Goal: Complete application form: Complete application form

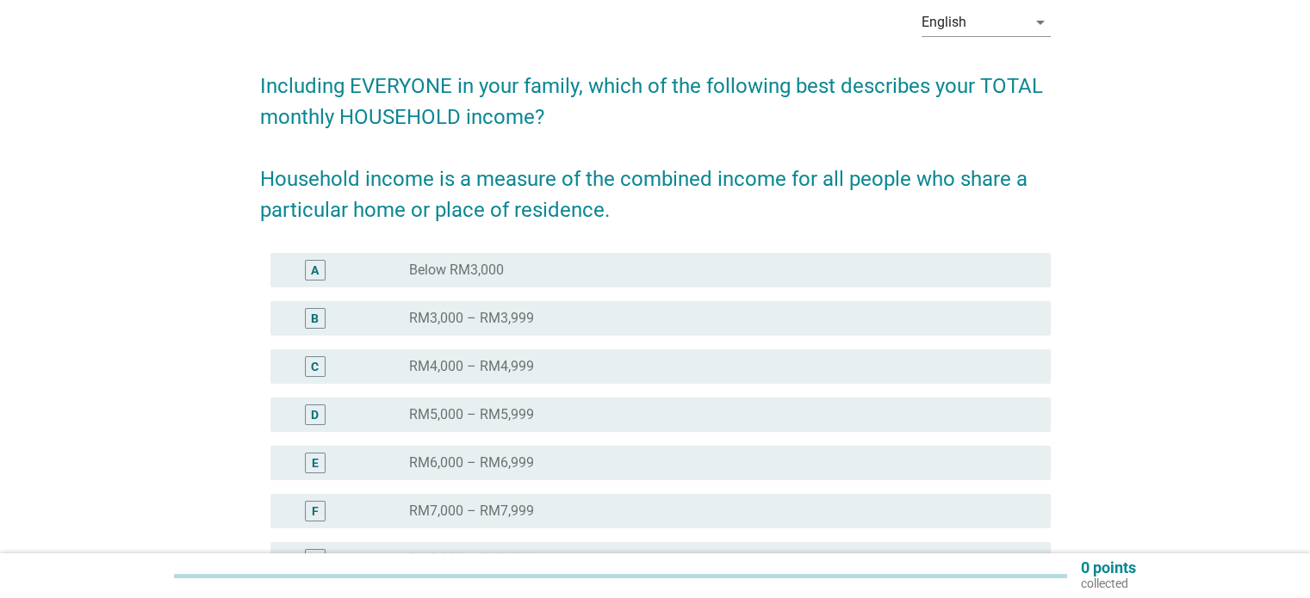
scroll to position [86, 0]
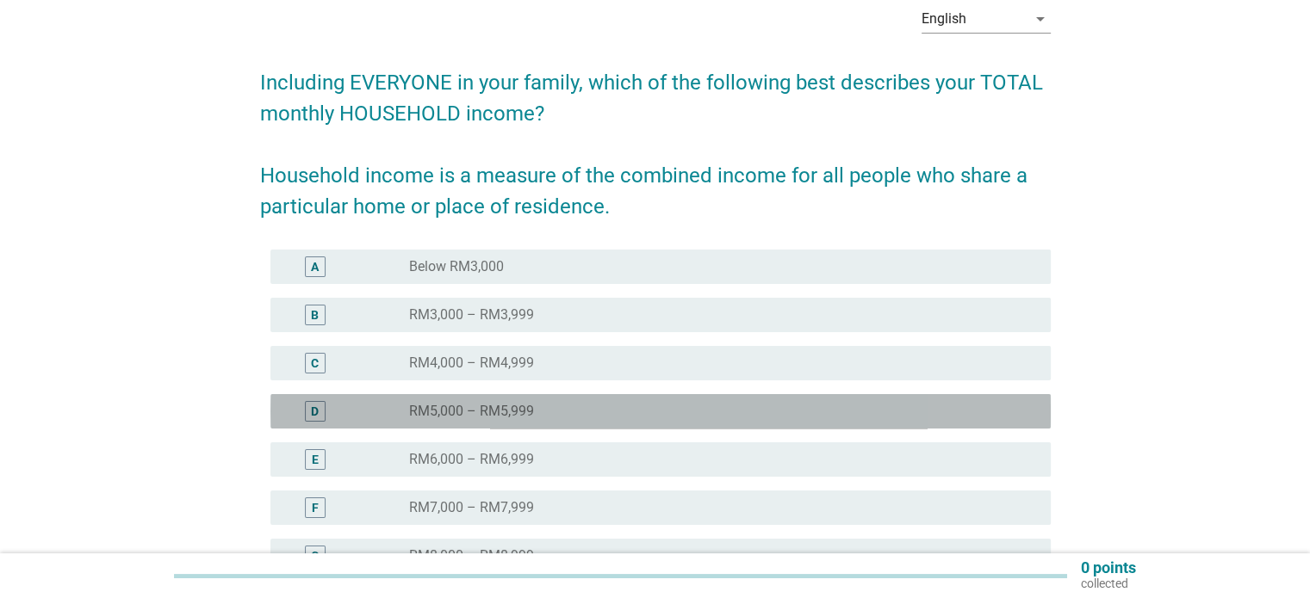
click at [471, 412] on label "RM5,000 – RM5,999" at bounding box center [471, 411] width 125 height 17
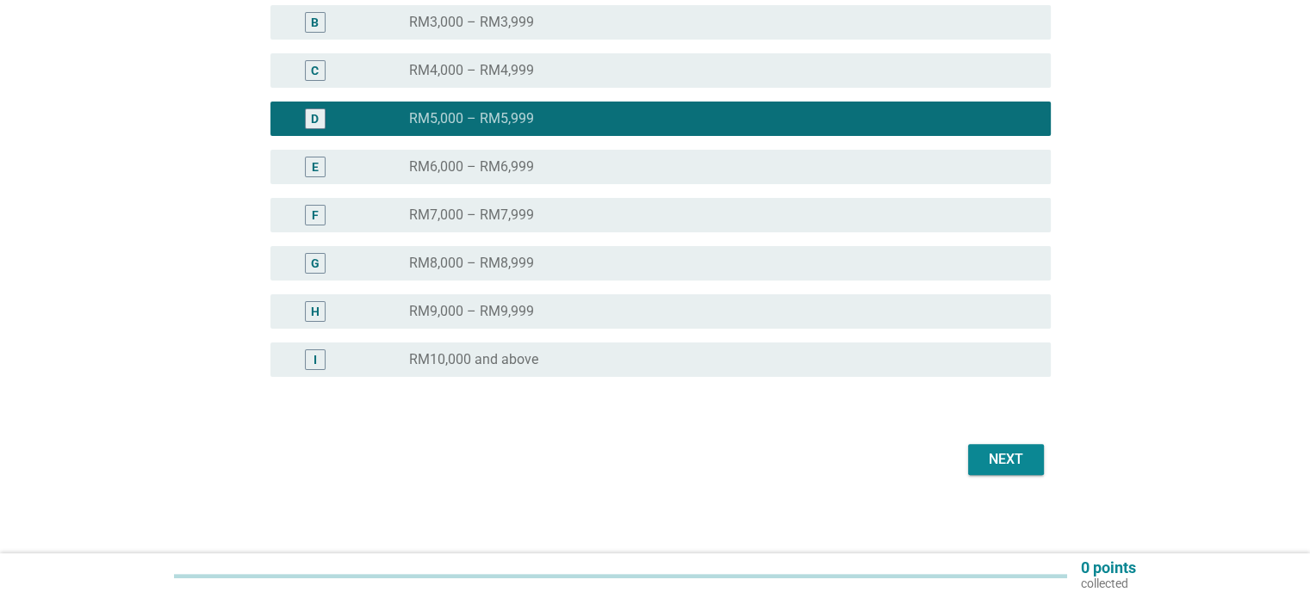
scroll to position [382, 0]
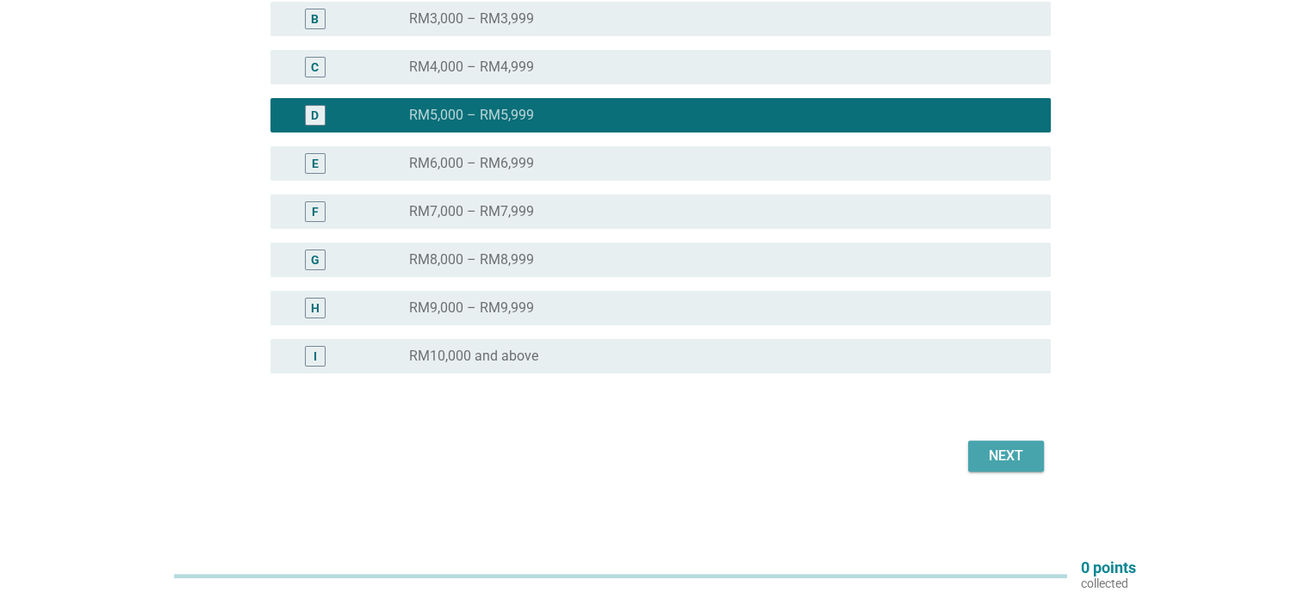
click at [1025, 454] on div "Next" at bounding box center [1005, 456] width 48 height 21
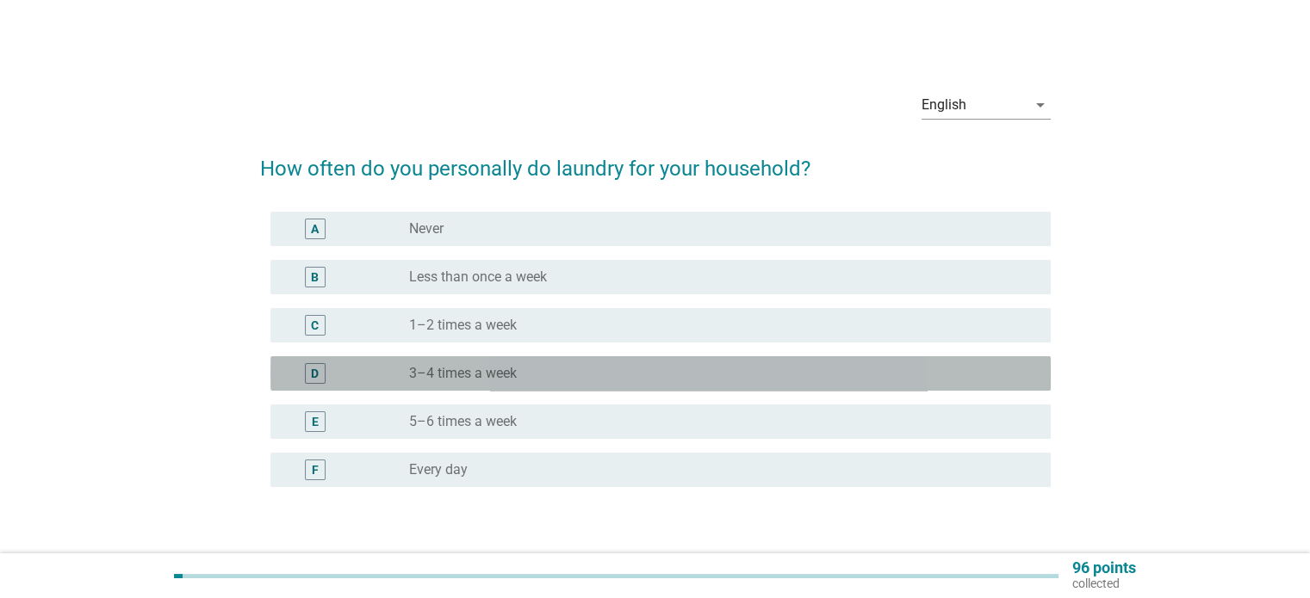
click at [461, 375] on label "3–4 times a week" at bounding box center [463, 373] width 108 height 17
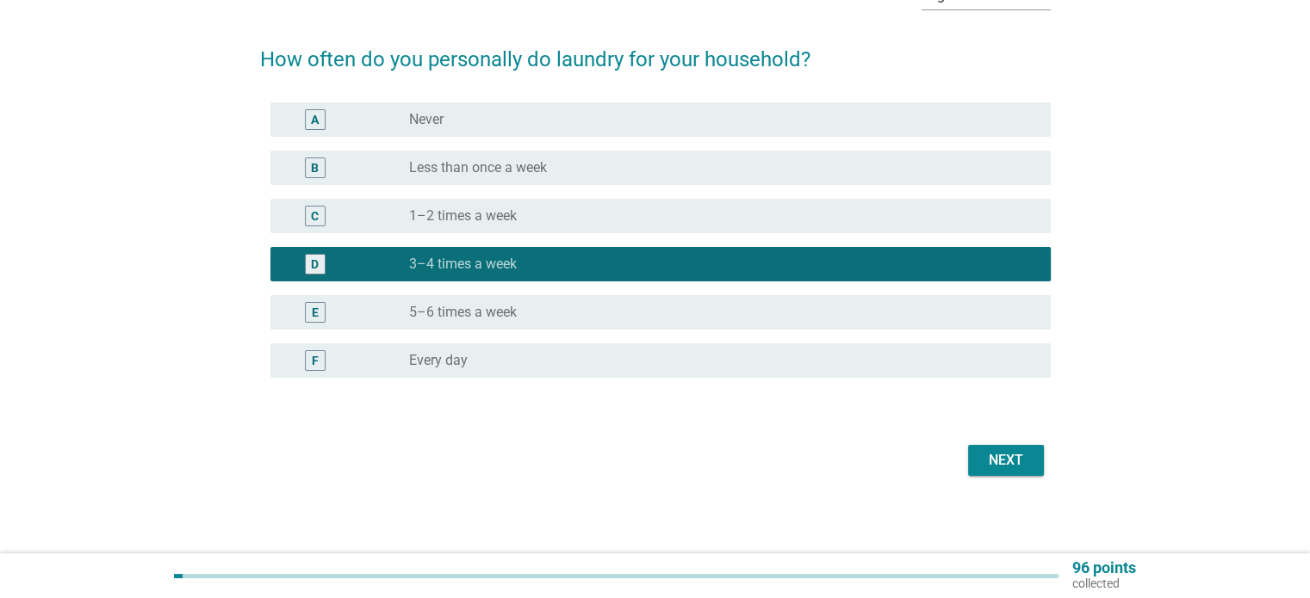
scroll to position [114, 0]
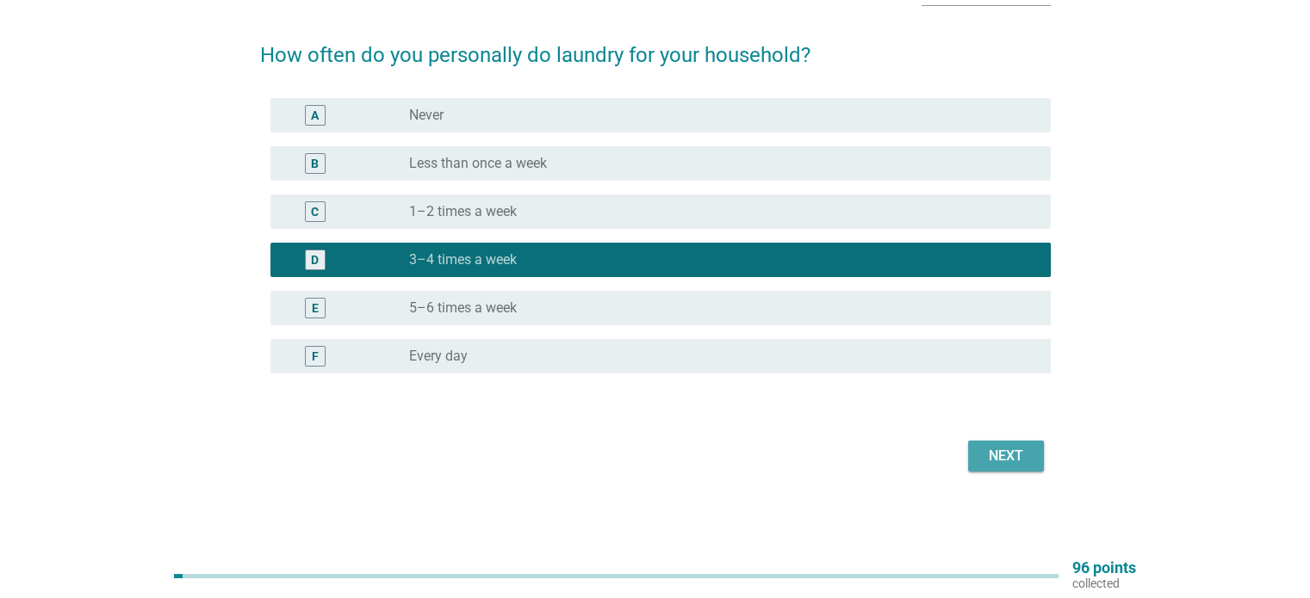
click at [1022, 454] on div "Next" at bounding box center [1005, 456] width 48 height 21
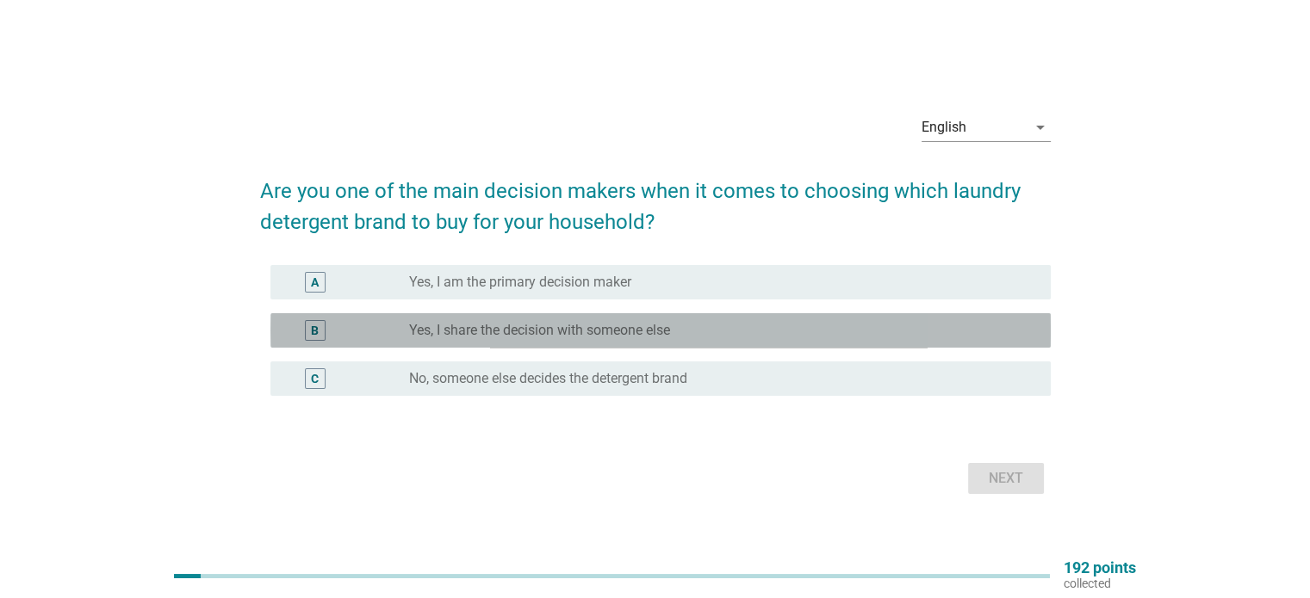
click at [492, 326] on label "Yes, I share the decision with someone else" at bounding box center [539, 330] width 261 height 17
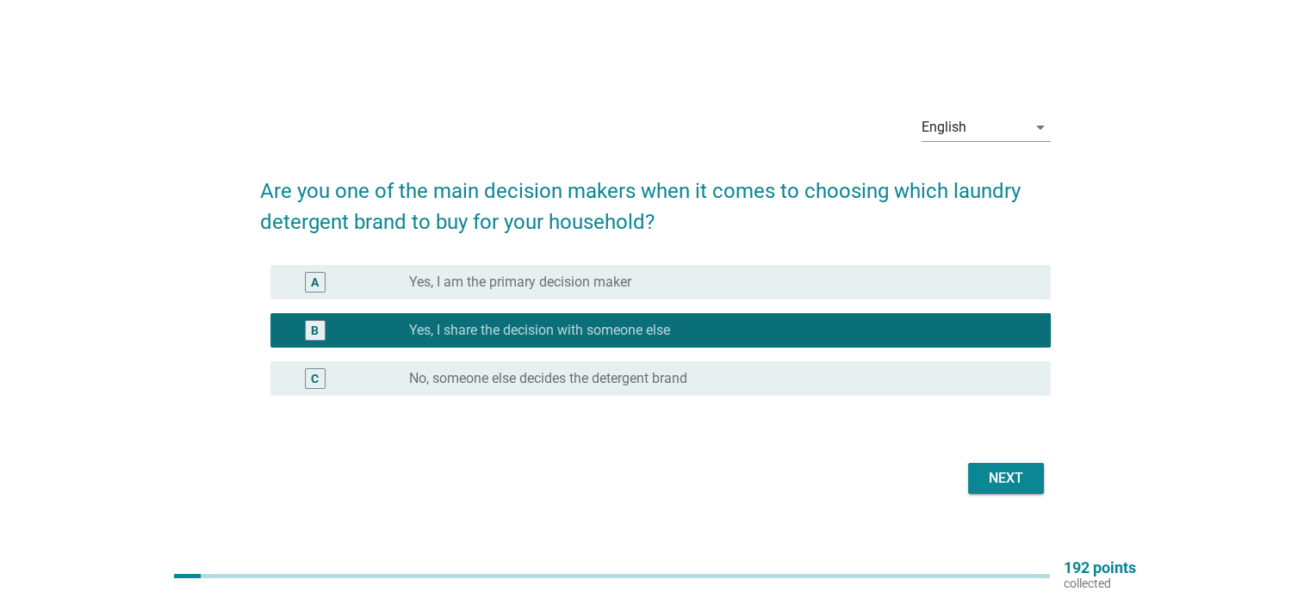
click at [1000, 475] on div "Next" at bounding box center [1005, 478] width 48 height 21
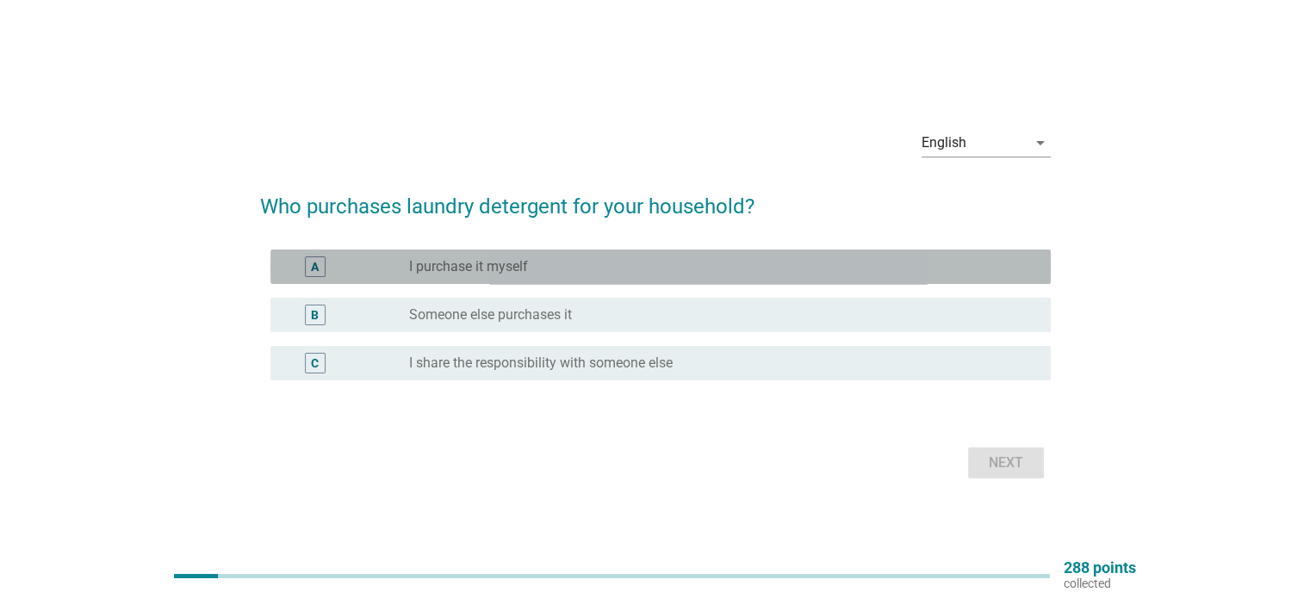
click at [502, 263] on label "I purchase it myself" at bounding box center [468, 266] width 119 height 17
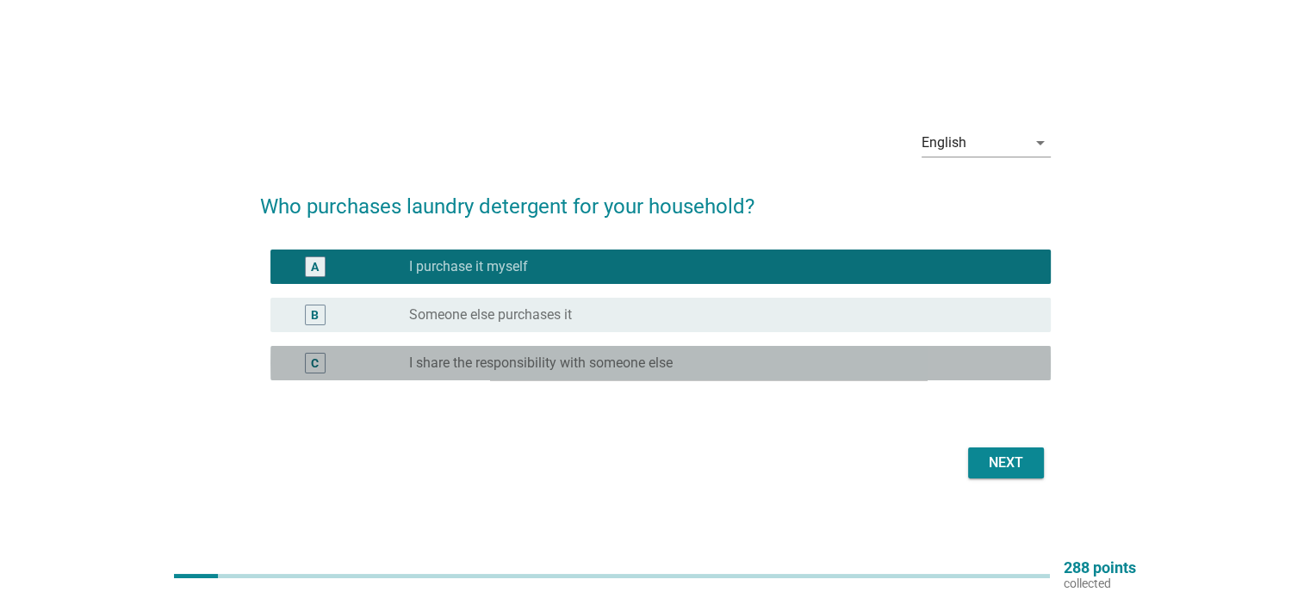
drag, startPoint x: 565, startPoint y: 360, endPoint x: 581, endPoint y: 369, distance: 18.9
click at [565, 361] on label "I share the responsibility with someone else" at bounding box center [540, 363] width 263 height 17
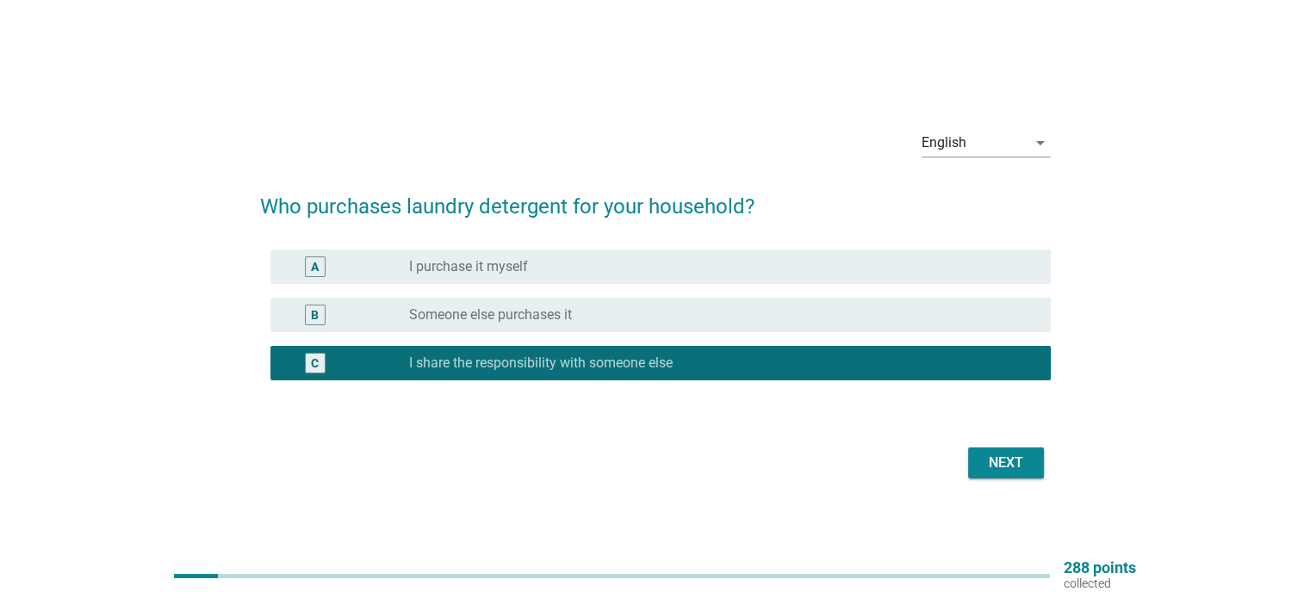
click at [990, 456] on div "Next" at bounding box center [1005, 463] width 48 height 21
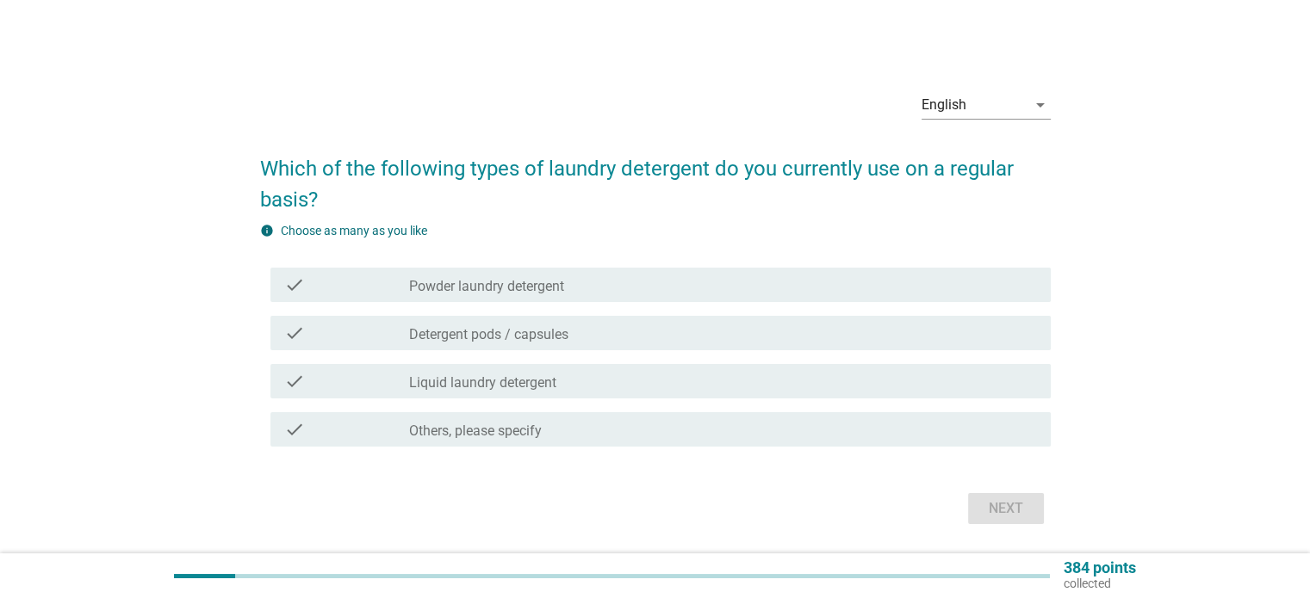
click at [465, 378] on label "Liquid laundry detergent" at bounding box center [482, 383] width 147 height 17
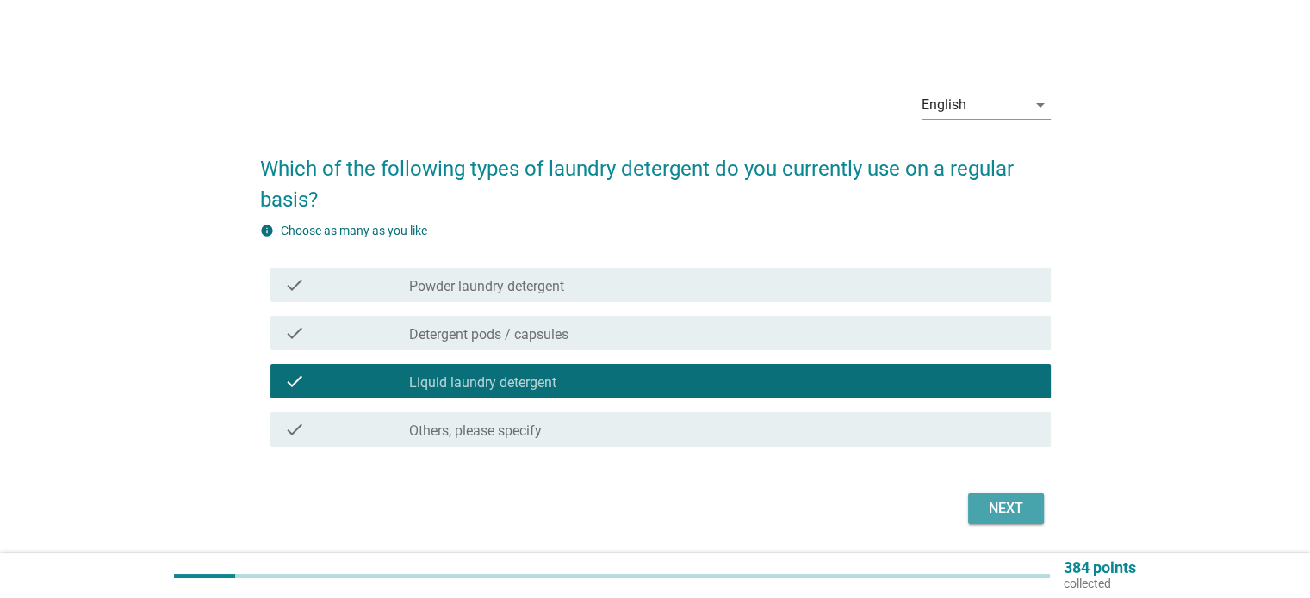
click at [985, 509] on div "Next" at bounding box center [1005, 508] width 48 height 21
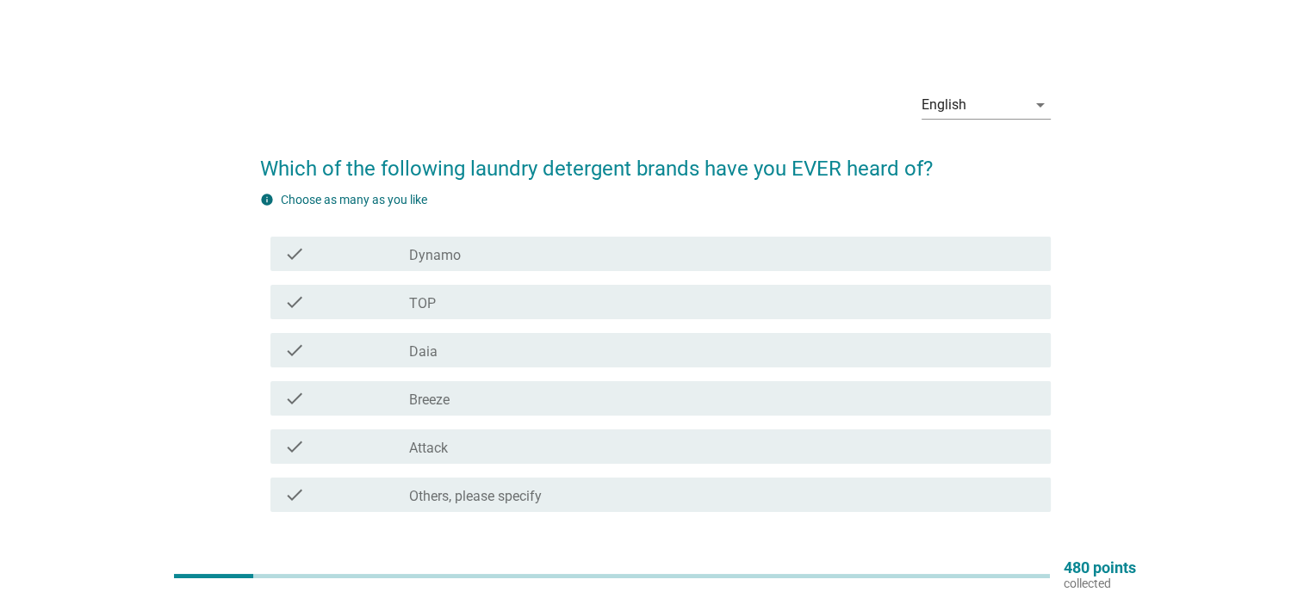
click at [450, 253] on label "Dynamo" at bounding box center [435, 255] width 52 height 17
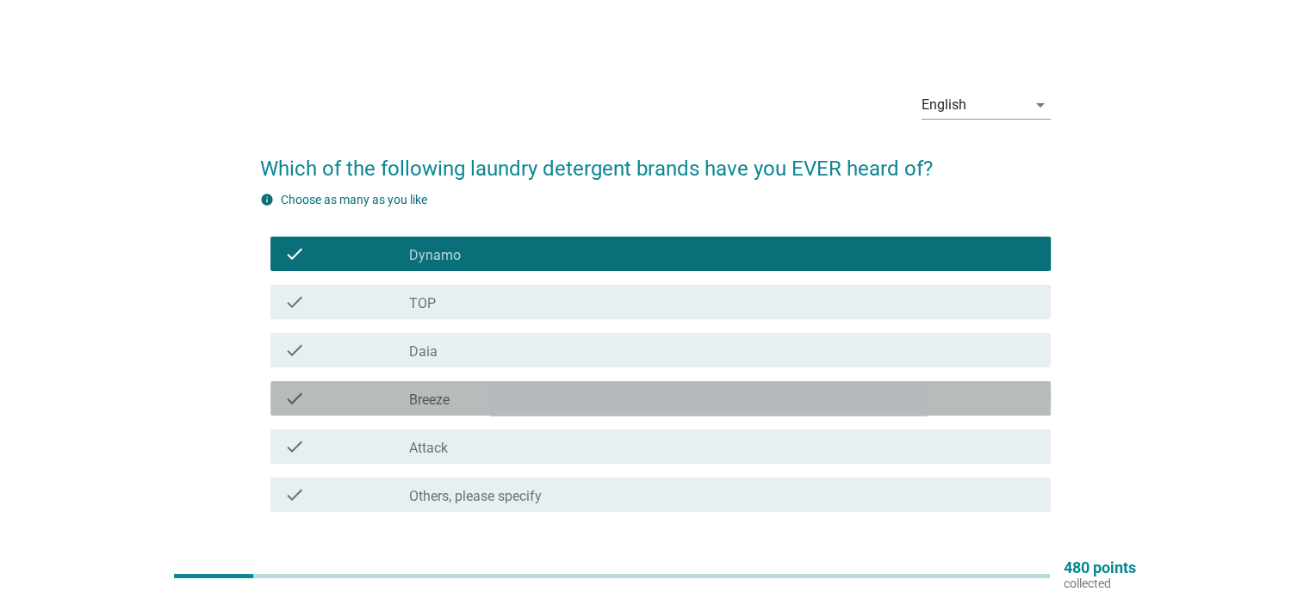
click at [468, 401] on div "check_box_outline_blank Breeze" at bounding box center [722, 398] width 627 height 21
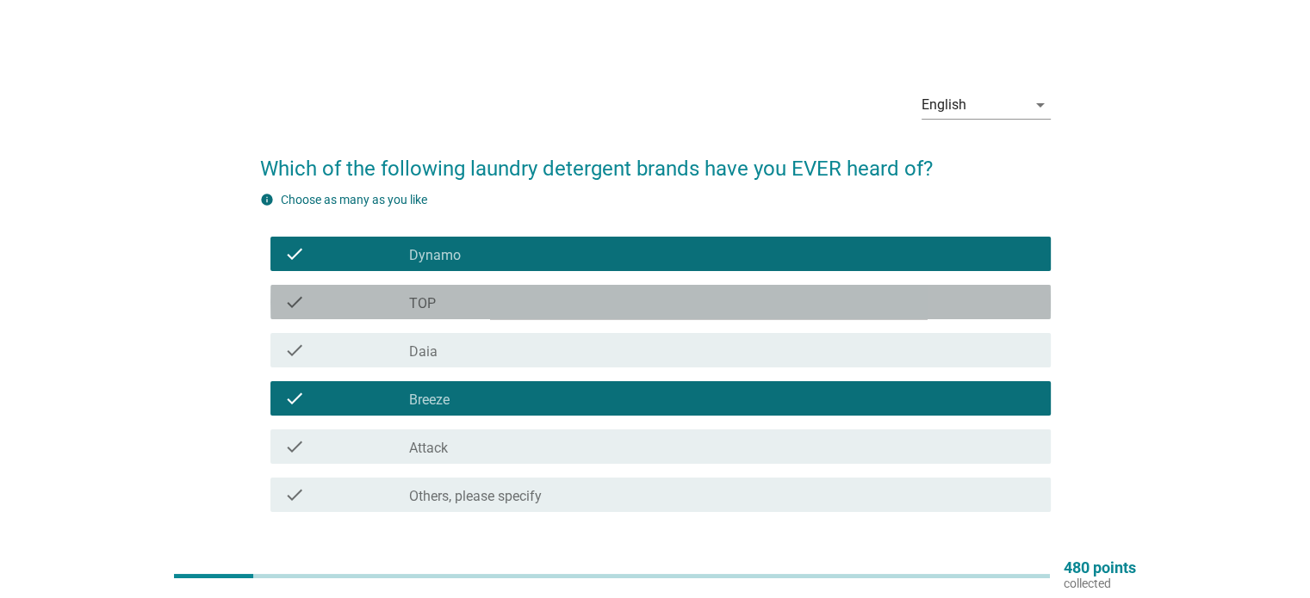
click at [457, 301] on div "check_box_outline_blank TOP" at bounding box center [722, 302] width 627 height 21
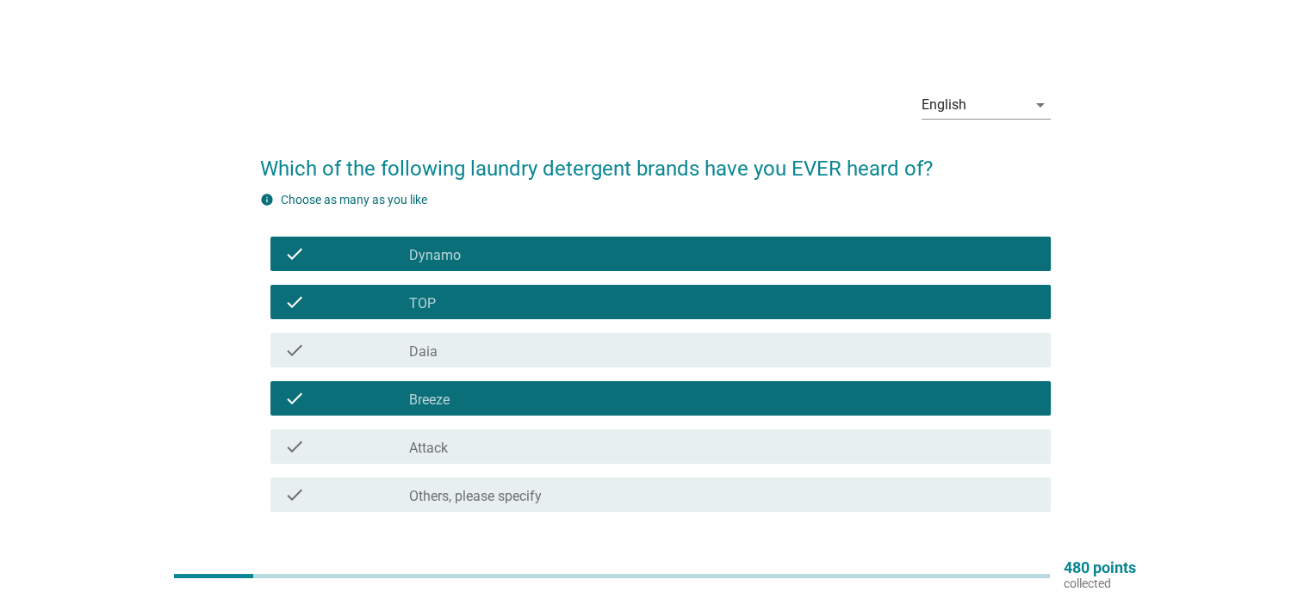
click at [459, 355] on div "check_box_outline_blank Daia" at bounding box center [722, 350] width 627 height 21
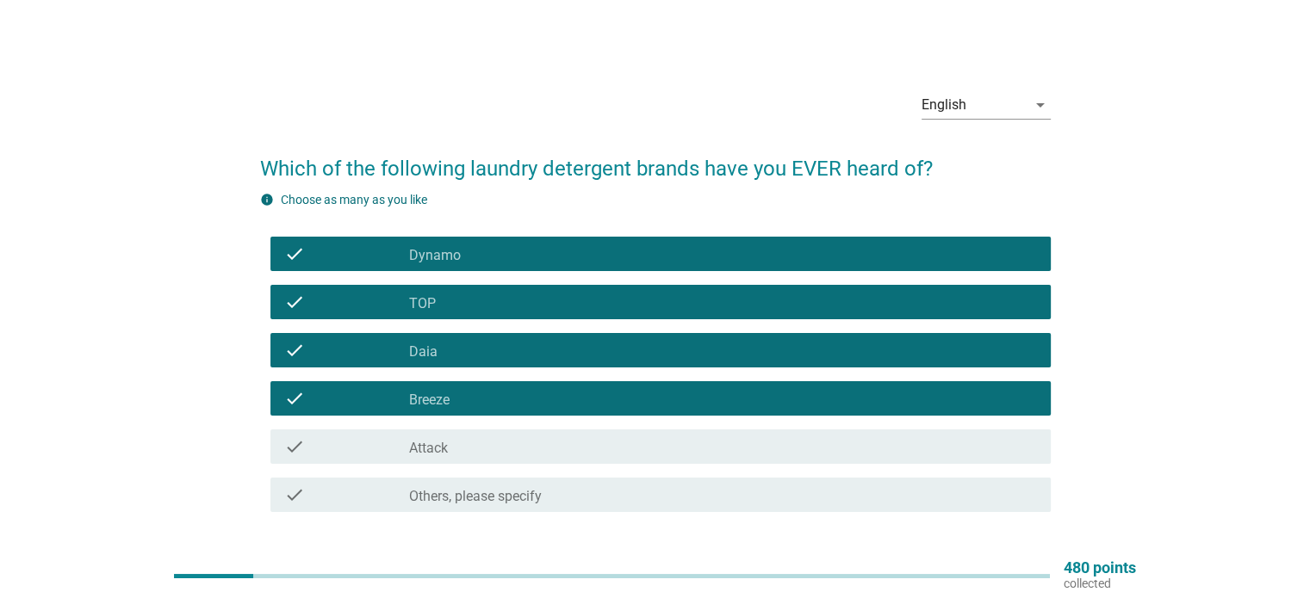
click at [479, 443] on div "check_box_outline_blank Attack" at bounding box center [722, 447] width 627 height 21
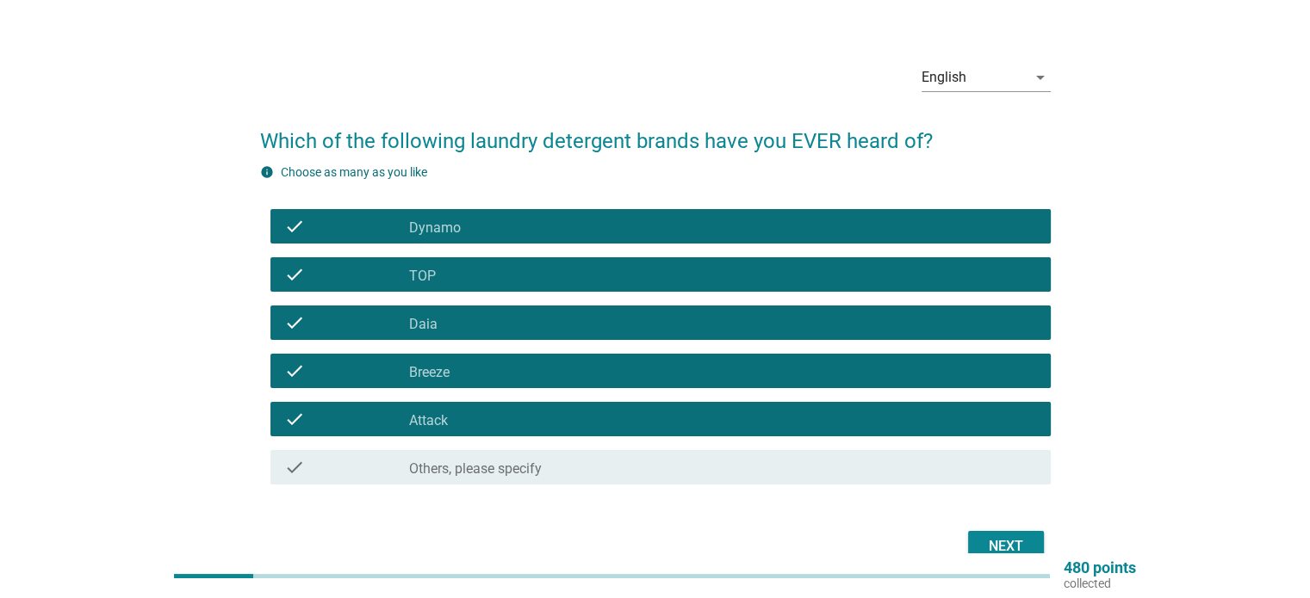
scroll to position [86, 0]
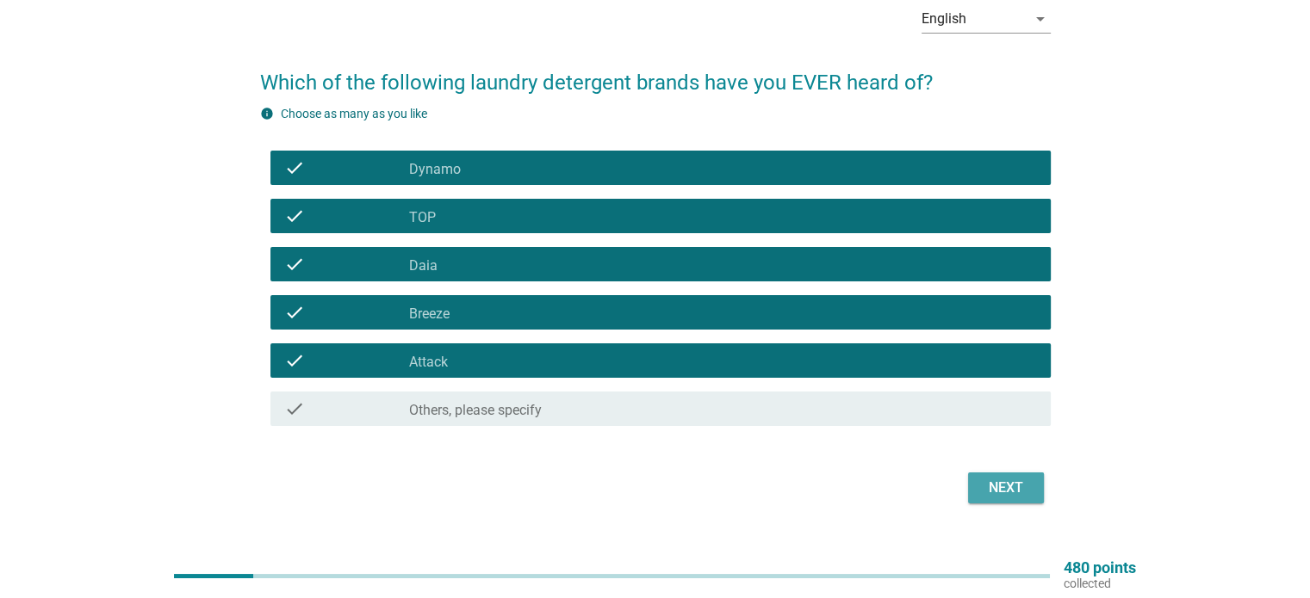
click at [995, 493] on div "Next" at bounding box center [1005, 488] width 48 height 21
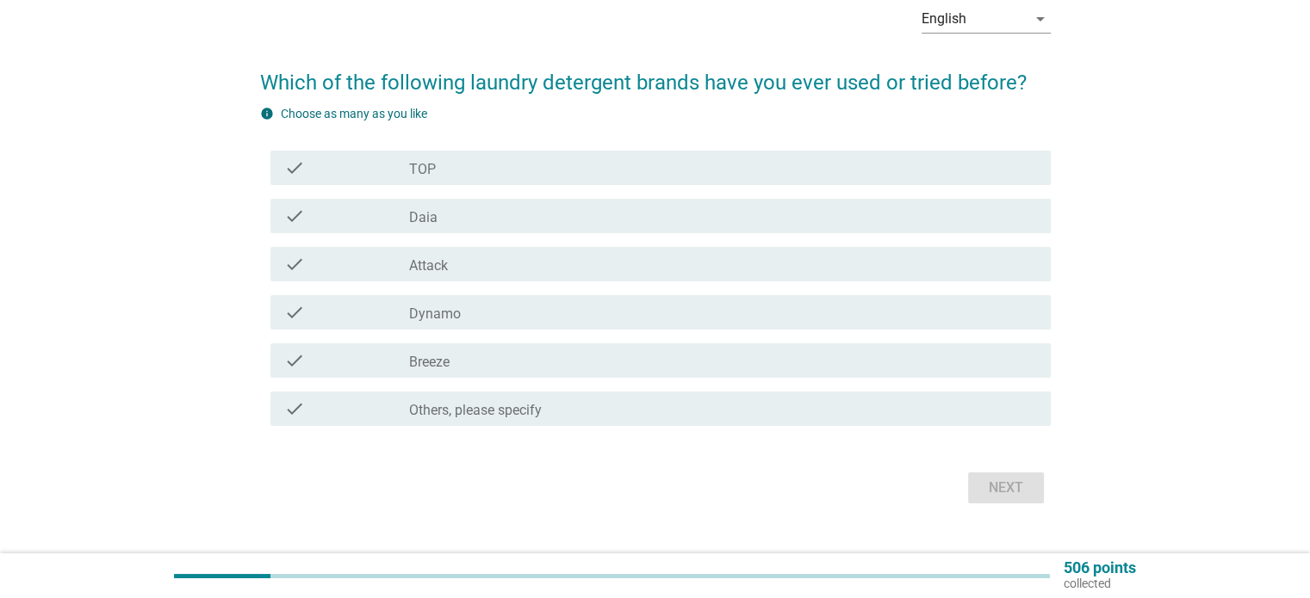
scroll to position [0, 0]
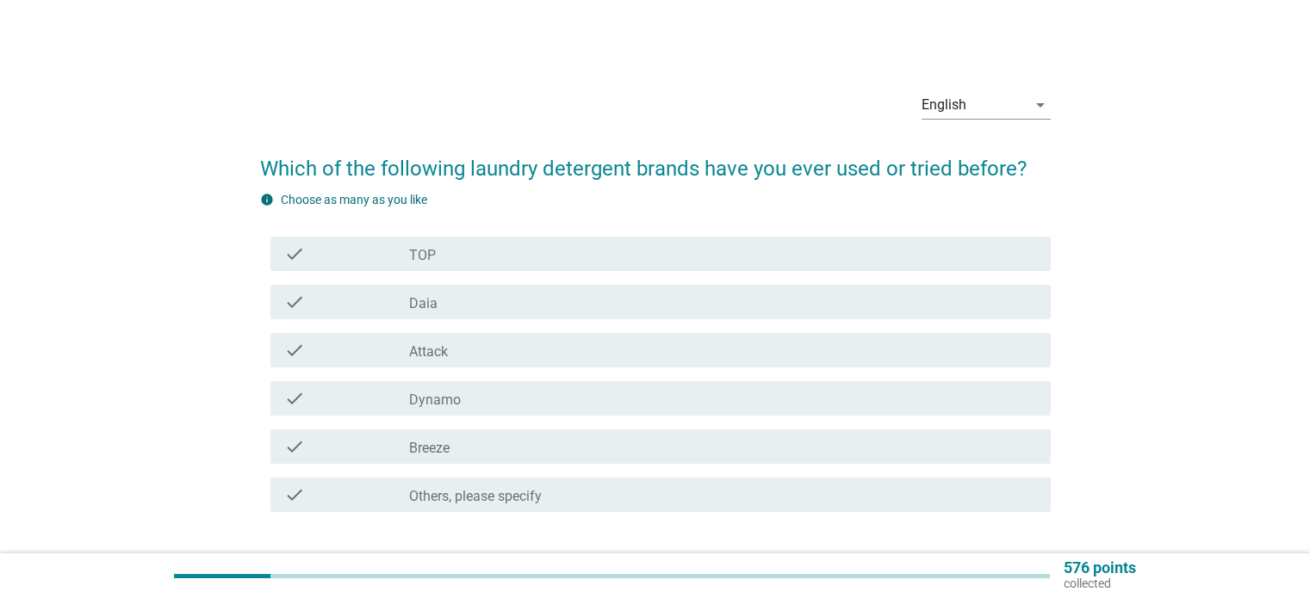
click at [449, 399] on label "Dynamo" at bounding box center [435, 400] width 52 height 17
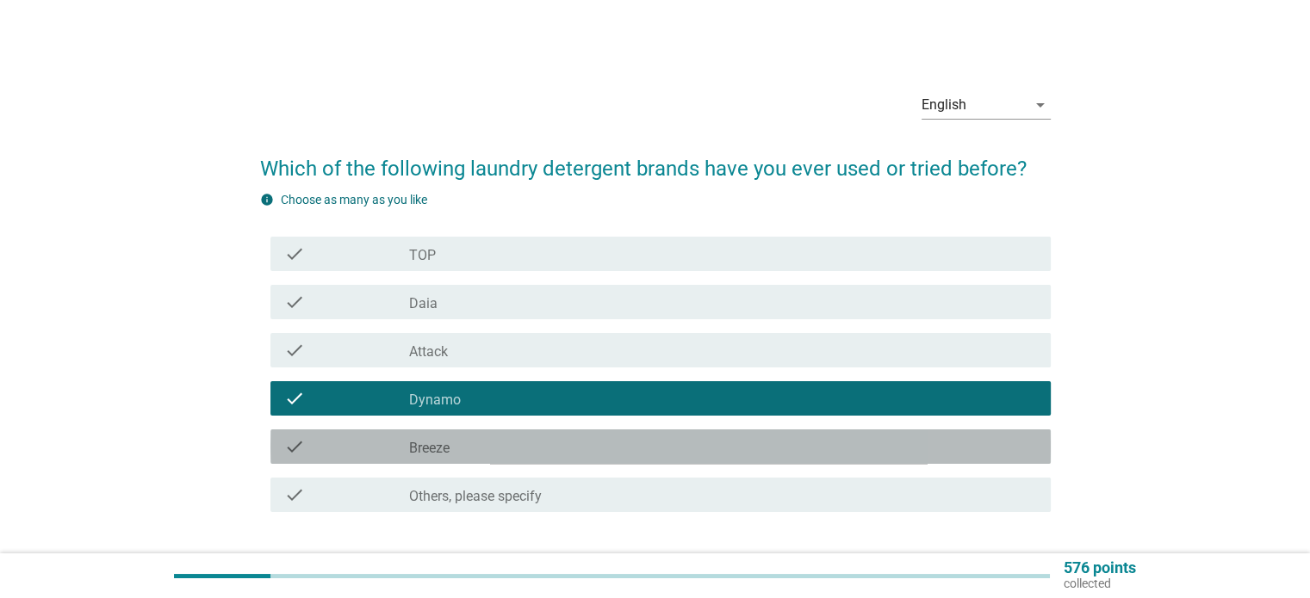
click at [467, 453] on div "check_box_outline_blank Breeze" at bounding box center [722, 447] width 627 height 21
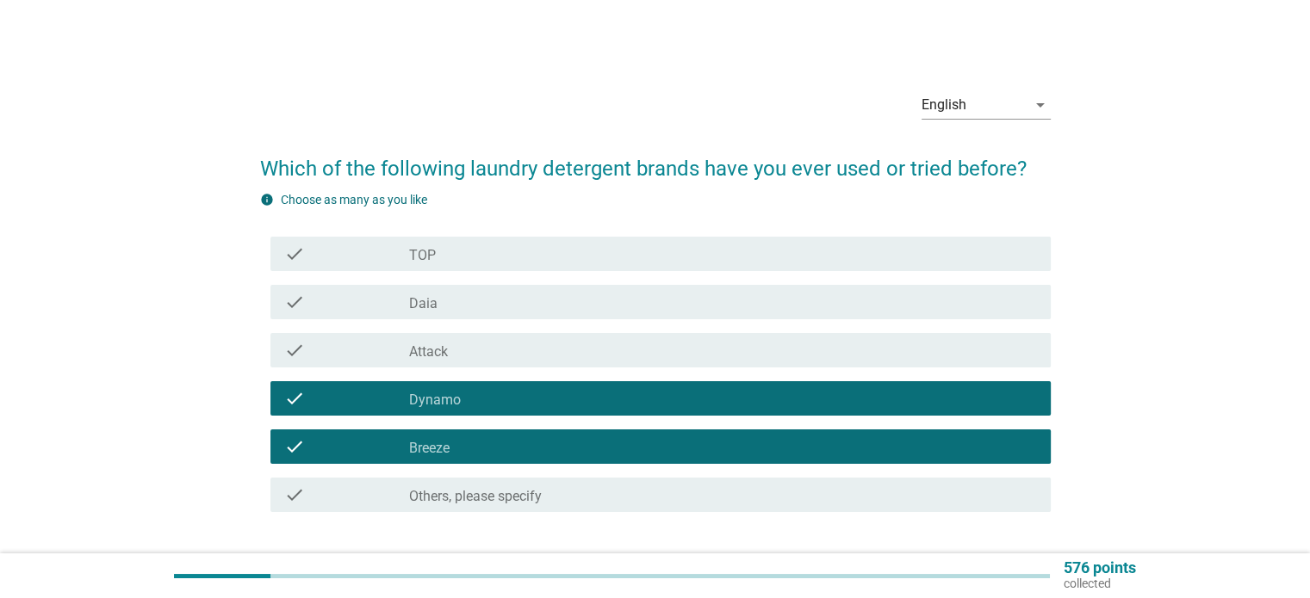
click at [469, 247] on div "check_box_outline_blank TOP" at bounding box center [722, 254] width 627 height 21
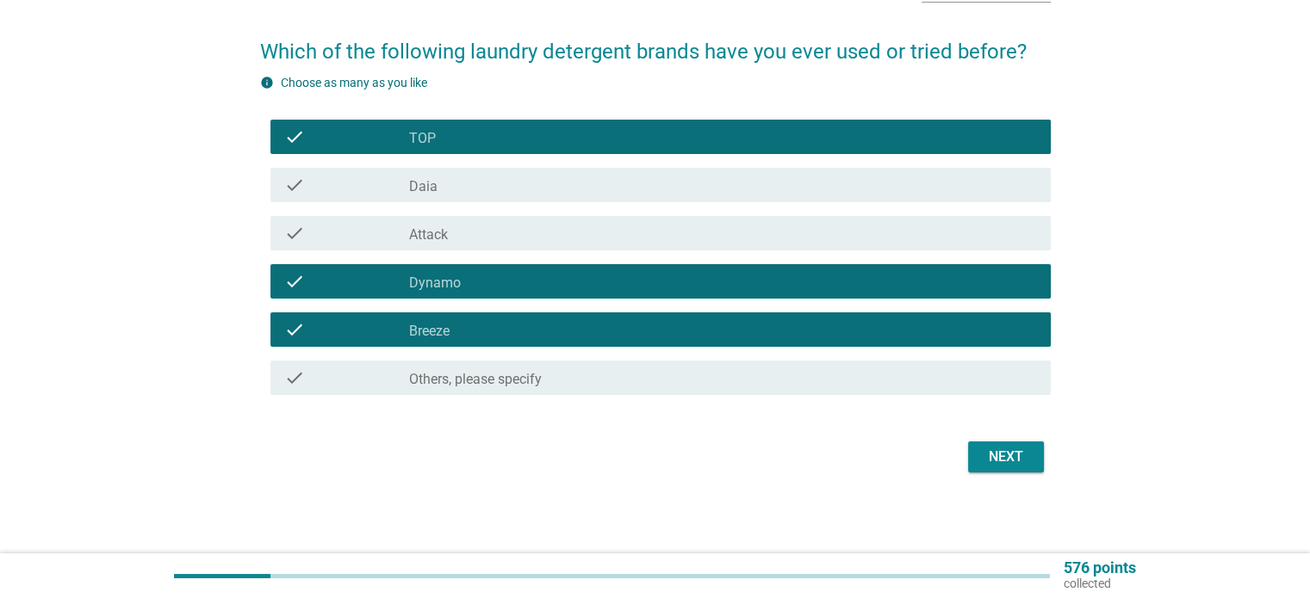
scroll to position [118, 0]
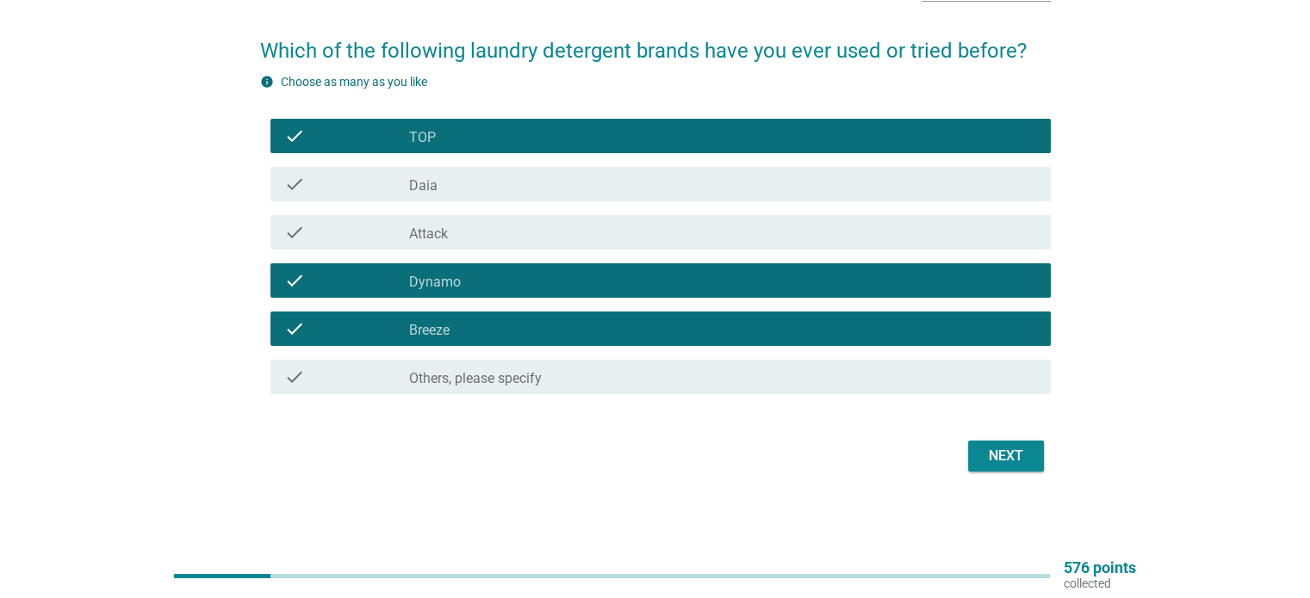
click at [1008, 451] on div "Next" at bounding box center [1005, 456] width 48 height 21
